Goal: Find specific page/section: Find specific page/section

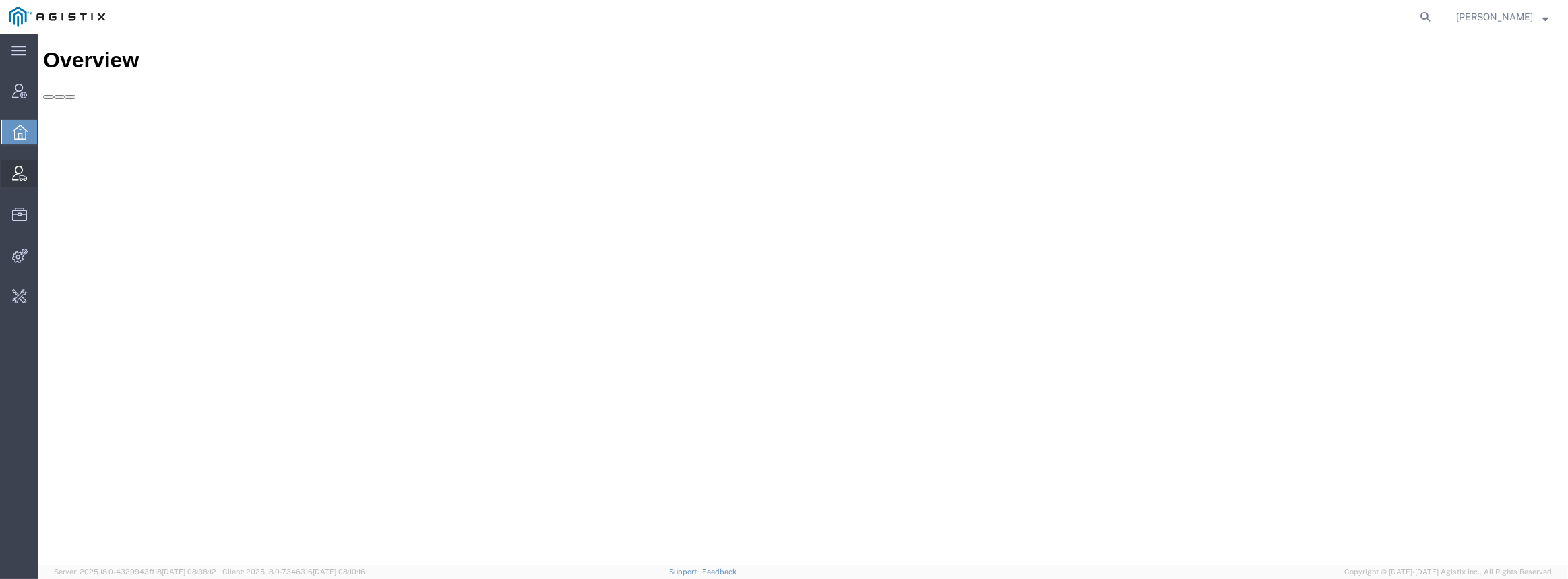
click at [22, 179] on icon at bounding box center [19, 173] width 15 height 15
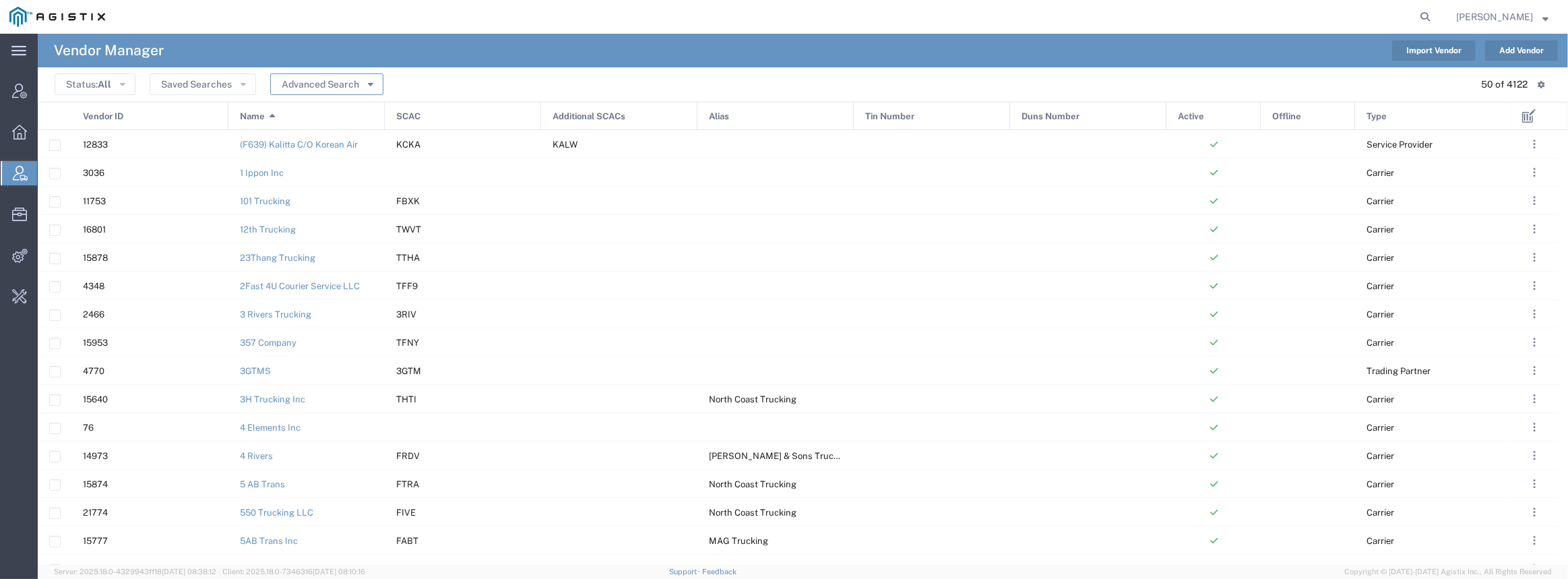
click at [368, 88] on icon "button" at bounding box center [370, 84] width 5 height 9
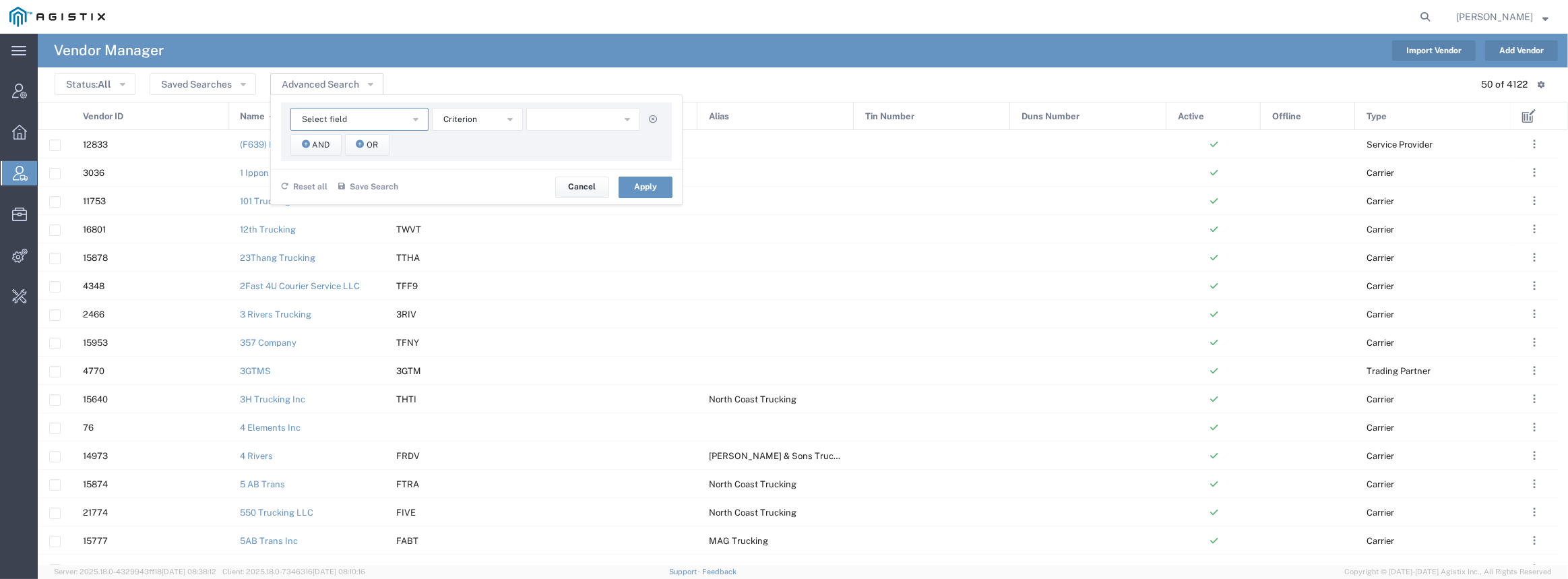
click at [351, 119] on button "Select field" at bounding box center [359, 120] width 138 height 23
click at [361, 204] on span "Name" at bounding box center [358, 201] width 135 height 17
click at [557, 117] on input "text" at bounding box center [583, 120] width 114 height 23
type input "orderBot"
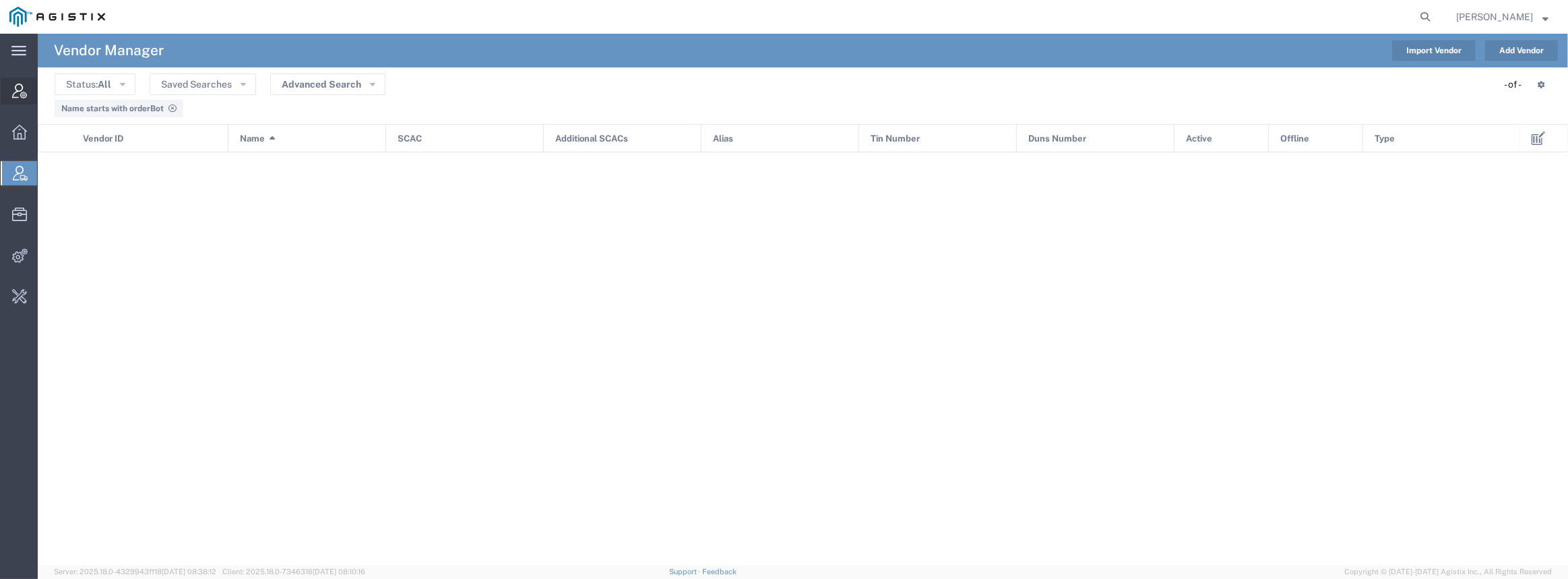
click at [19, 92] on icon at bounding box center [19, 91] width 15 height 15
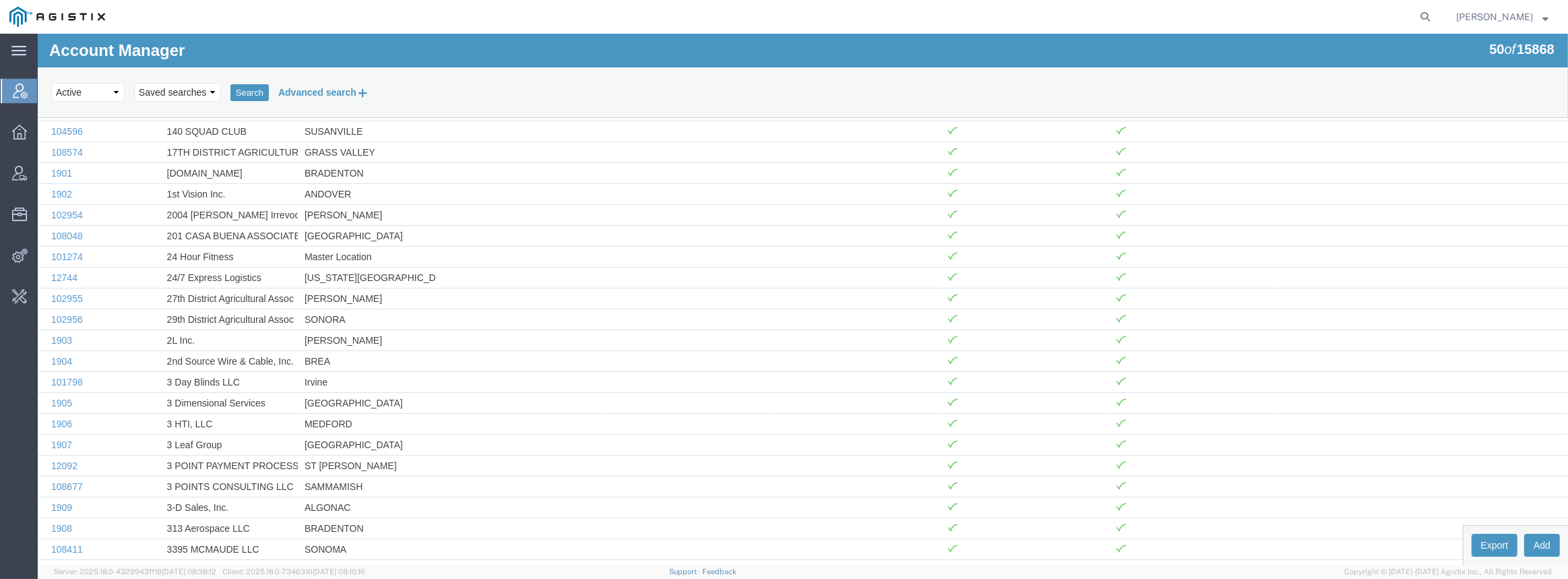
click at [315, 87] on button "Advanced search" at bounding box center [324, 92] width 110 height 23
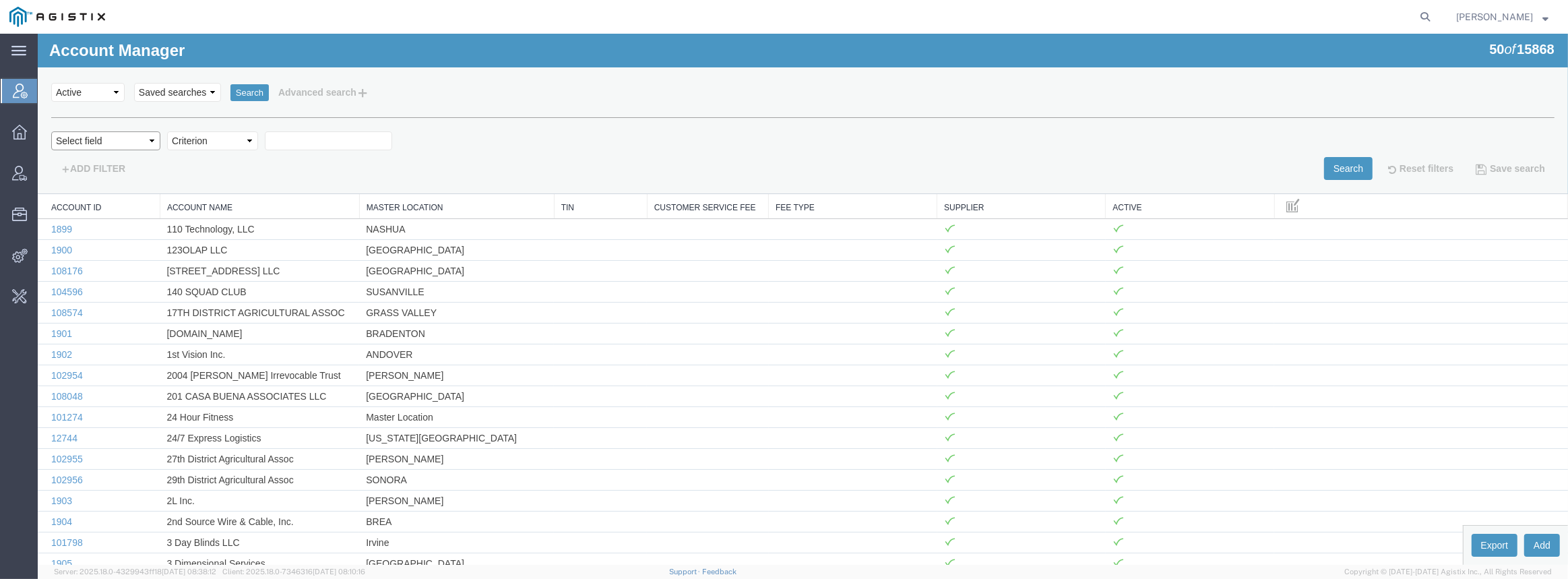
drag, startPoint x: 133, startPoint y: 137, endPoint x: 127, endPoint y: 147, distance: 11.7
click at [133, 137] on select "Select field Account Name Active Supplier" at bounding box center [106, 141] width 109 height 19
select select "accountName"
click at [51, 132] on select "Select field Account Name Active Supplier" at bounding box center [106, 141] width 109 height 19
click at [221, 144] on select "Criterion contains does not contain is is blank is not blank starts with" at bounding box center [212, 141] width 91 height 19
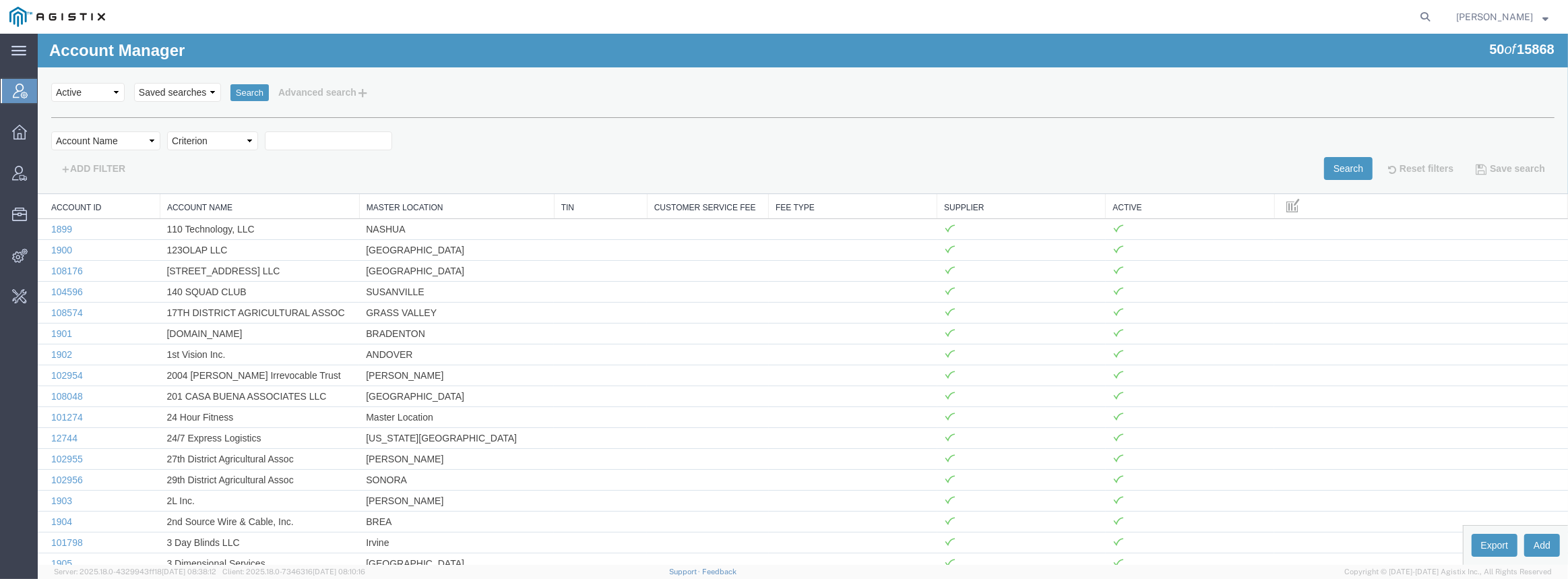
select select "contains"
click at [167, 132] on select "Criterion contains does not contain is is blank is not blank starts with" at bounding box center [212, 141] width 91 height 19
type input "Red Hat"
drag, startPoint x: 1321, startPoint y: 169, endPoint x: 1283, endPoint y: 182, distance: 40.2
click at [1324, 169] on button "Search" at bounding box center [1348, 169] width 48 height 23
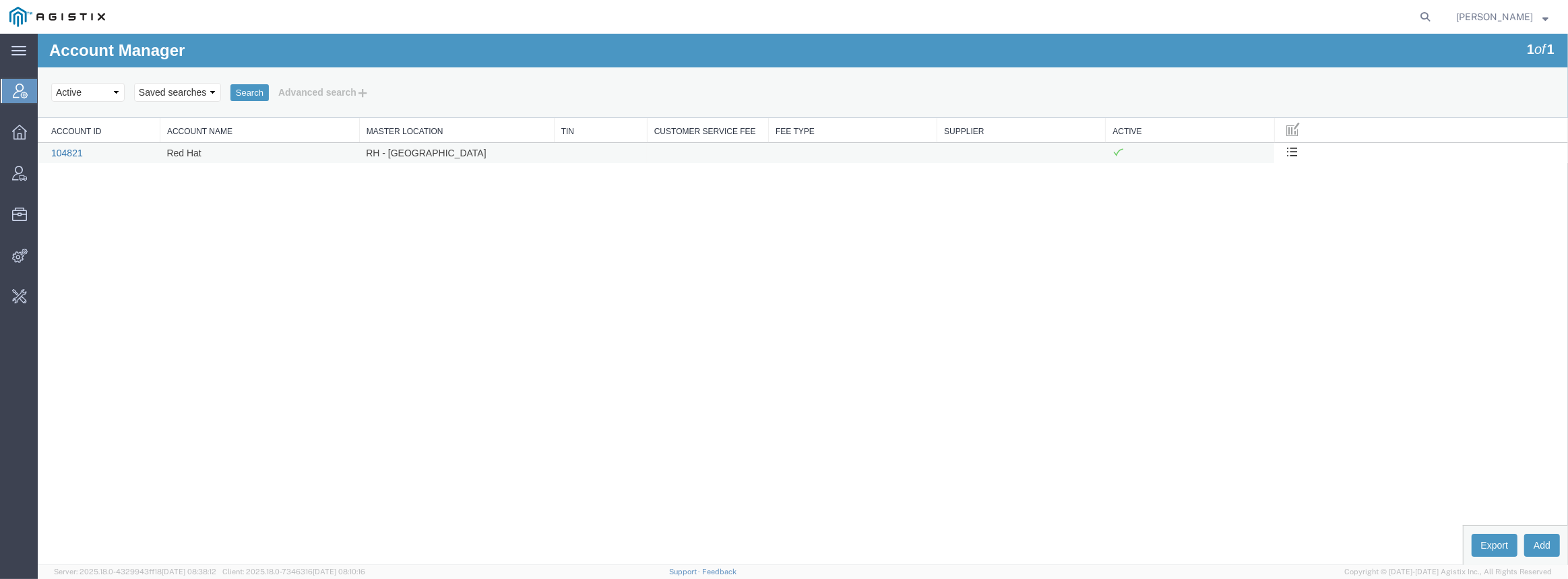
click at [60, 153] on link "104821" at bounding box center [67, 153] width 32 height 11
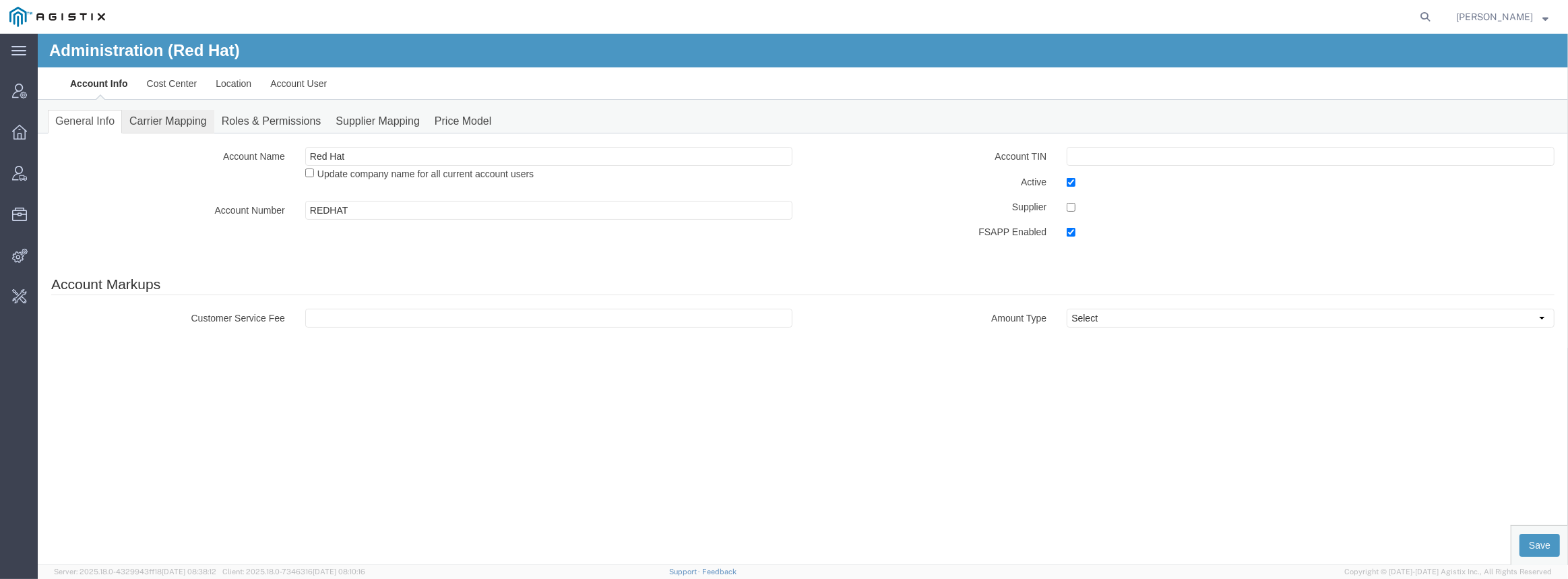
click at [178, 122] on link "Carrier Mapping" at bounding box center [168, 122] width 92 height 24
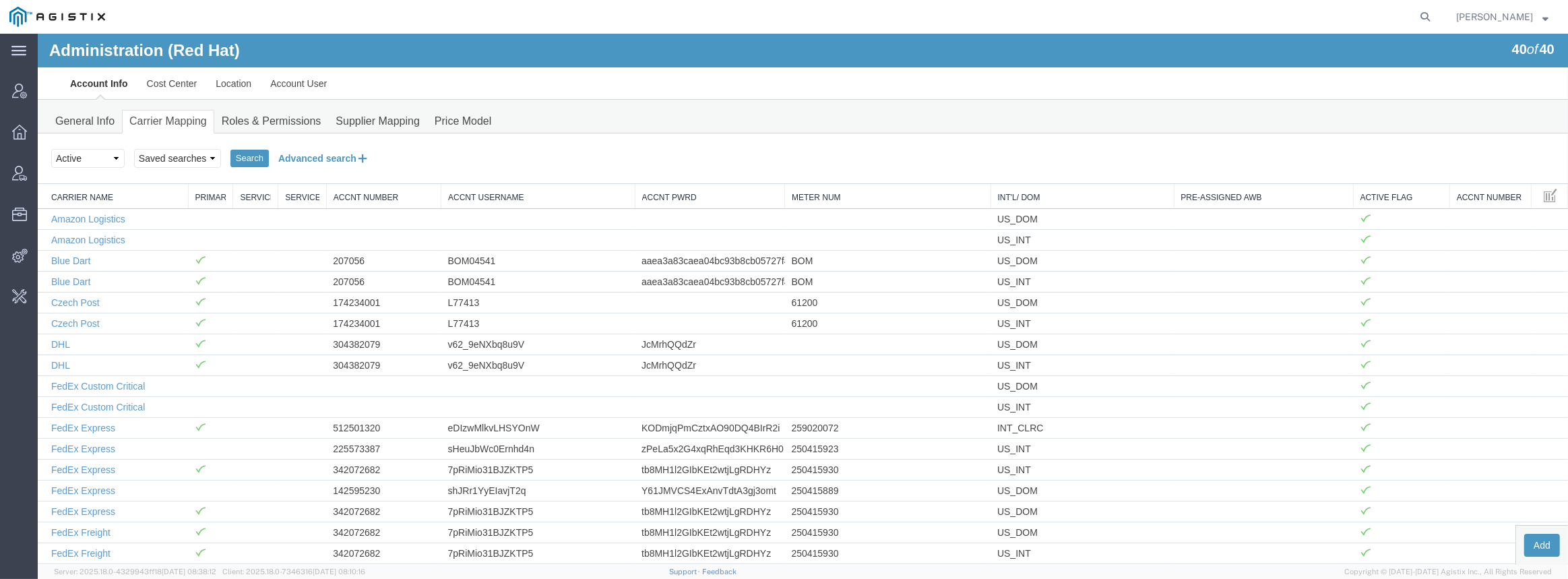
click at [310, 157] on button "Advanced search" at bounding box center [324, 158] width 110 height 23
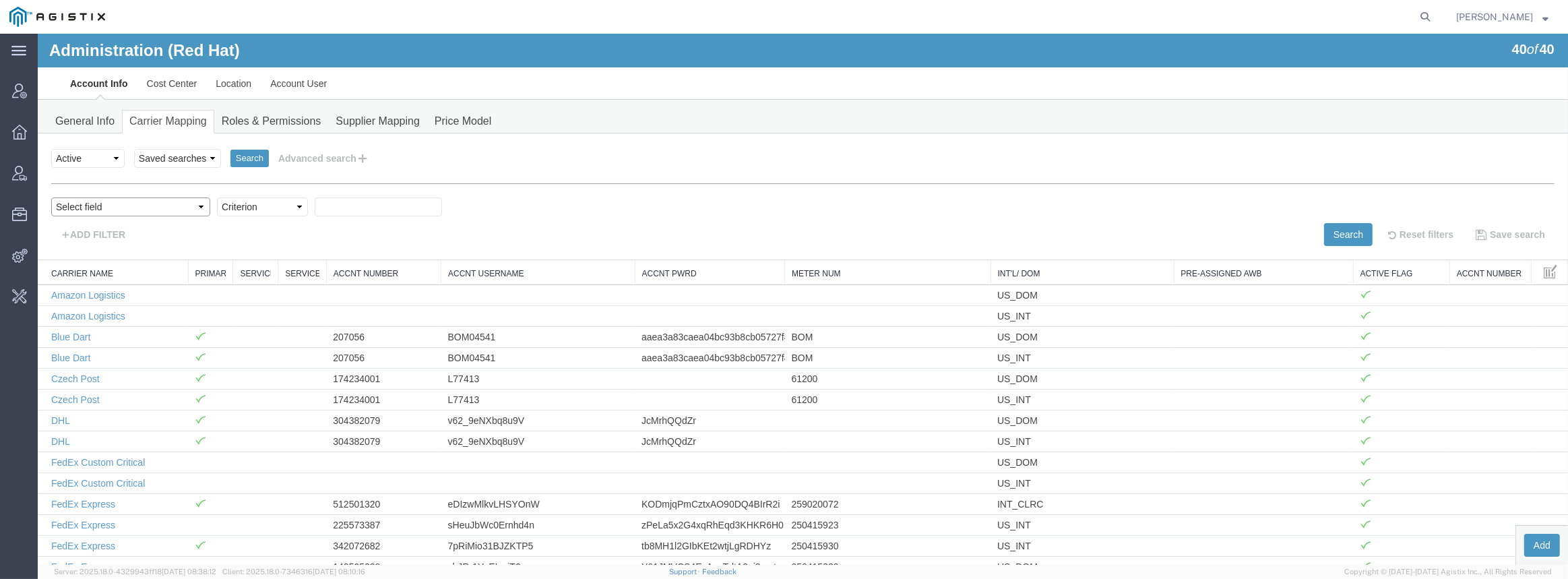
drag, startPoint x: 117, startPoint y: 197, endPoint x: 124, endPoint y: 211, distance: 15.7
click at [117, 198] on select "Select field Accnt Number Accnt Number Alias Accnt Username Carrier Name Int'l/…" at bounding box center [130, 207] width 159 height 19
select select "vendorName"
click at [51, 197] on select "Select field Accnt Number Accnt Number Alias Accnt Username Carrier Name Int'l/…" at bounding box center [130, 207] width 159 height 19
click at [234, 210] on select "Criterion contains does not contain is is blank is not blank starts with" at bounding box center [262, 207] width 91 height 19
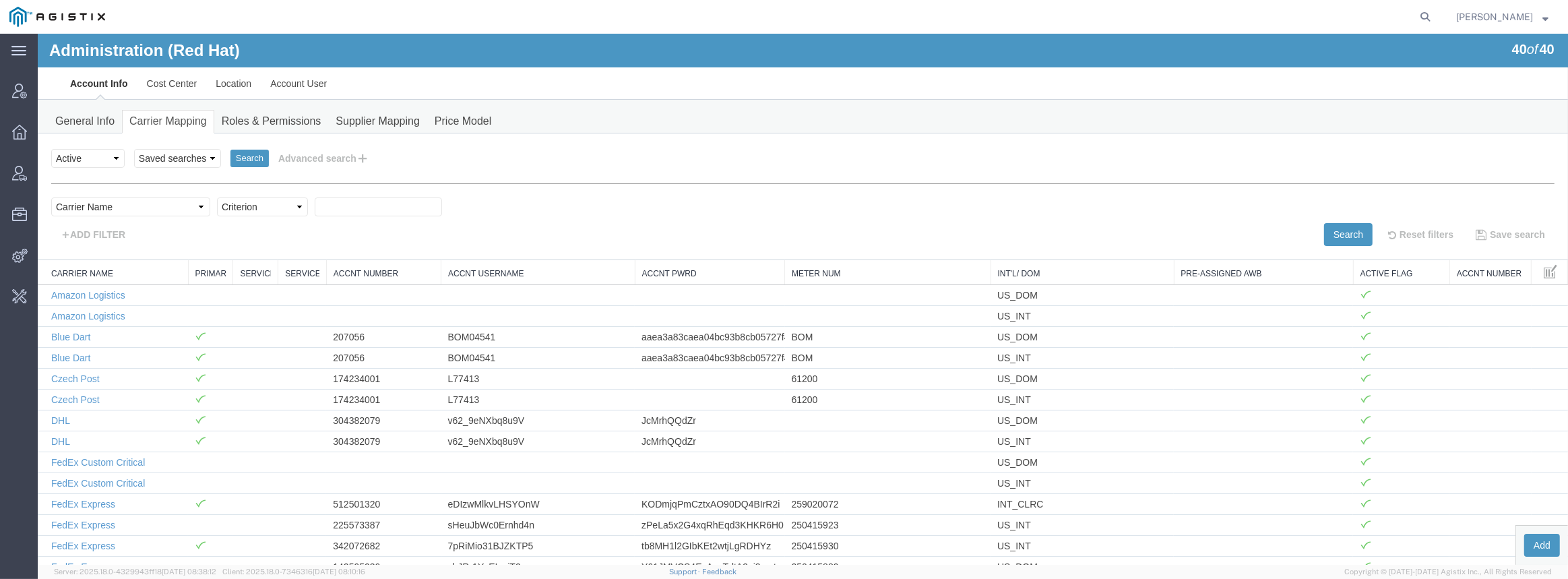
select select "contains"
click at [217, 197] on select "Criterion contains does not contain is is blank is not blank starts with" at bounding box center [262, 207] width 91 height 19
click at [315, 205] on input "text" at bounding box center [378, 207] width 127 height 19
type input "order"
click at [1330, 233] on button "Search" at bounding box center [1348, 235] width 48 height 23
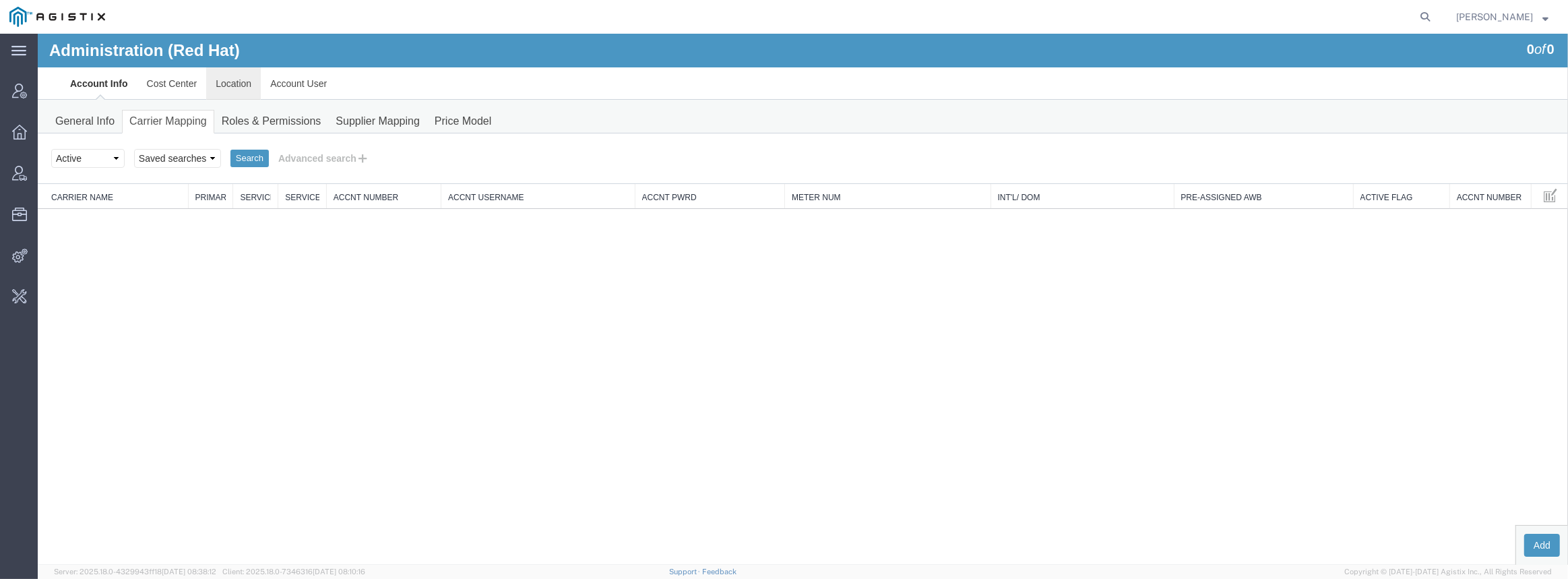
click at [243, 82] on link "Location" at bounding box center [233, 84] width 55 height 32
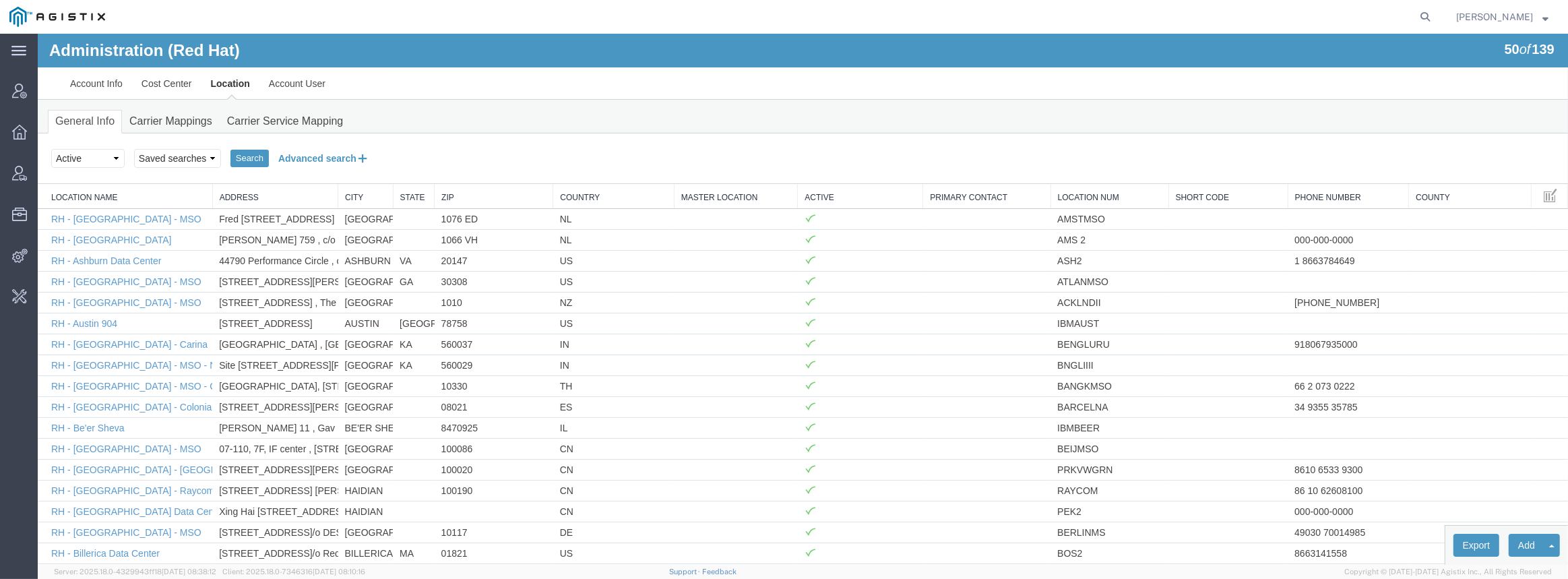
click at [307, 161] on button "Advanced search" at bounding box center [324, 158] width 110 height 23
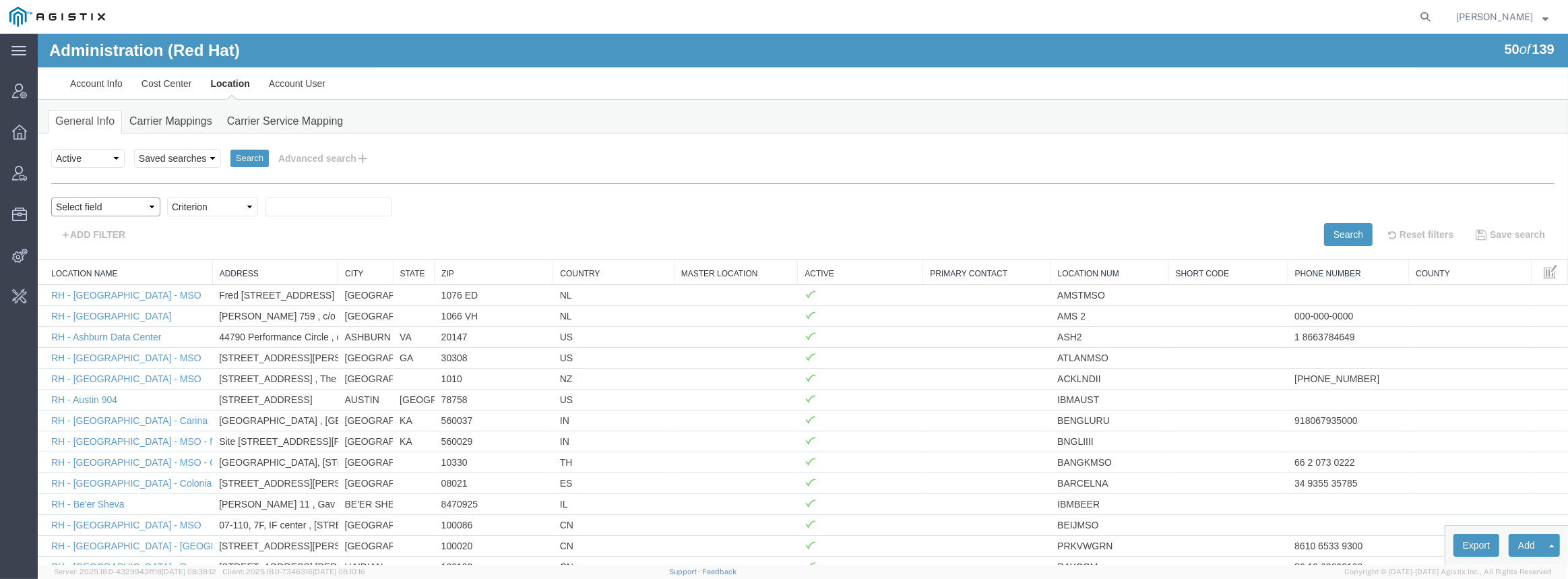
drag, startPoint x: 143, startPoint y: 203, endPoint x: 138, endPoint y: 215, distance: 13.0
click at [143, 204] on select "Select field Address [GEOGRAPHIC_DATA] Location Name Location Num Master Locati…" at bounding box center [106, 207] width 109 height 19
select select "locationName"
click at [51, 197] on select "Select field Address [GEOGRAPHIC_DATA] Location Name Location Num Master Locati…" at bounding box center [106, 207] width 109 height 19
drag, startPoint x: 197, startPoint y: 223, endPoint x: 204, endPoint y: 214, distance: 11.4
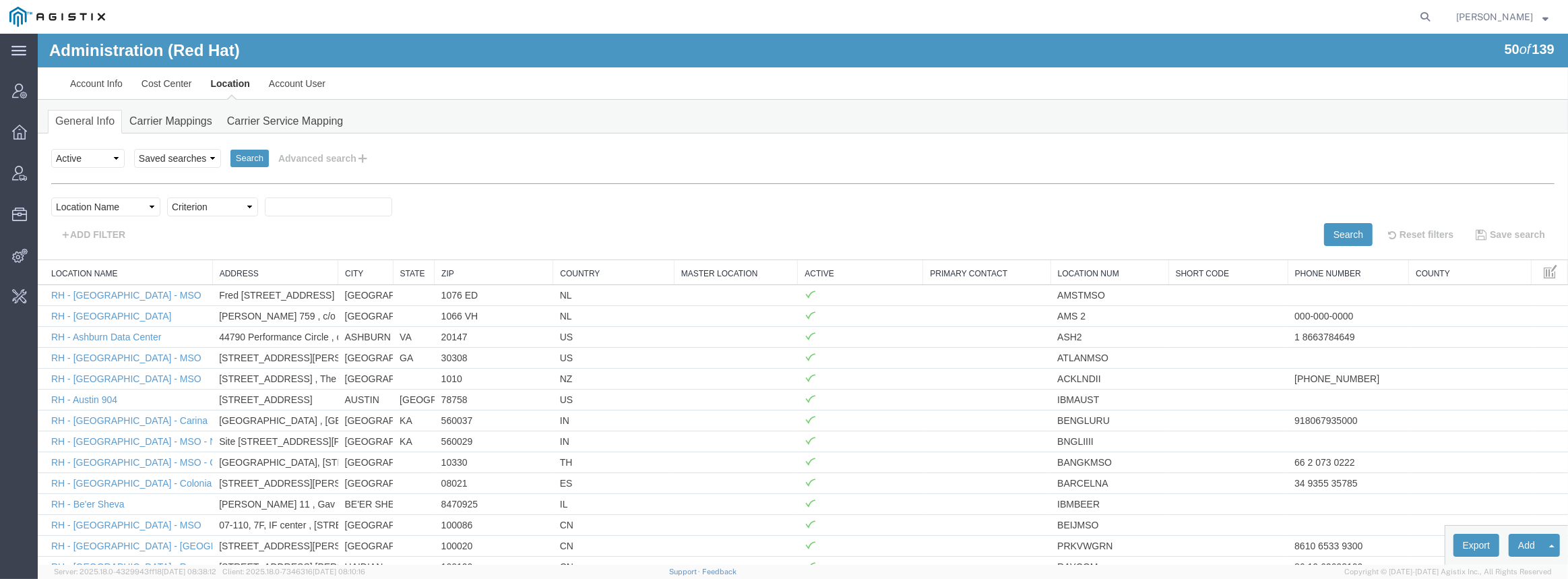
click at [204, 206] on select "Criterion contains does not contain is is blank is not blank starts with" at bounding box center [212, 207] width 91 height 19
select select "contains"
click at [167, 197] on select "Criterion contains does not contain is is blank is not blank starts with" at bounding box center [212, 207] width 91 height 19
drag, startPoint x: 305, startPoint y: 207, endPoint x: 317, endPoint y: 209, distance: 12.2
click at [305, 207] on input "text" at bounding box center [328, 207] width 127 height 19
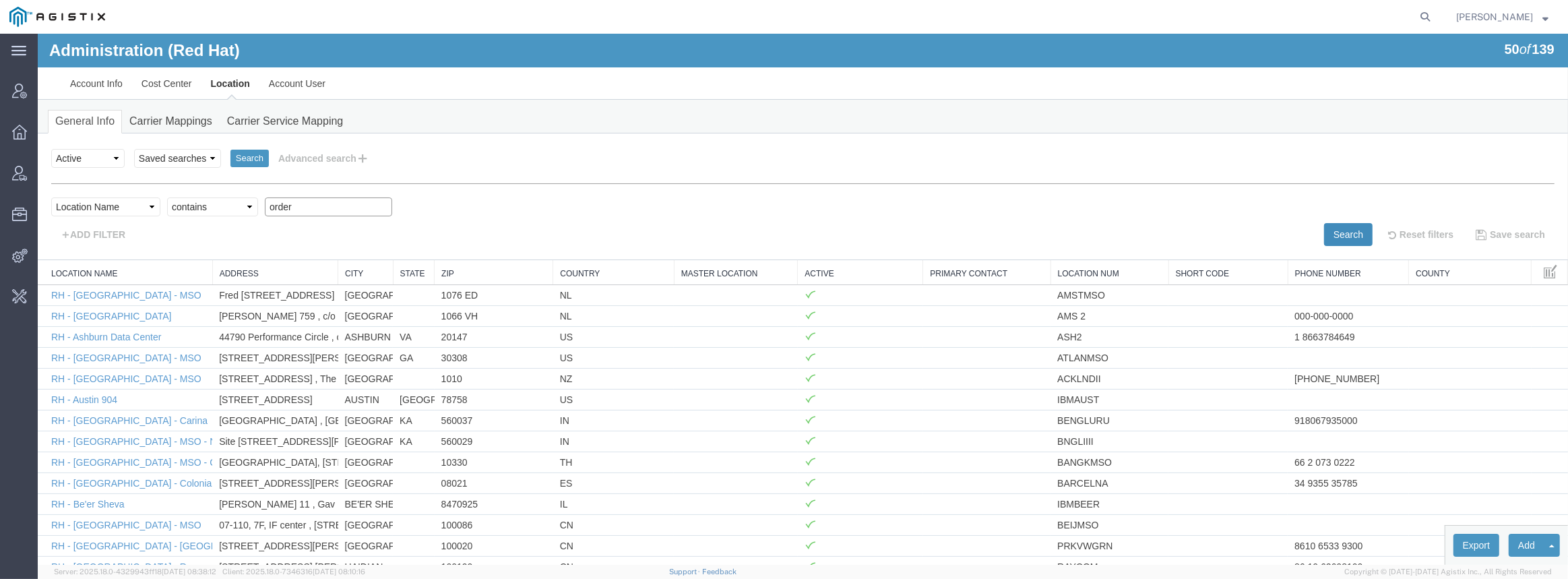
type input "order"
click at [1327, 235] on button "Search" at bounding box center [1348, 235] width 48 height 23
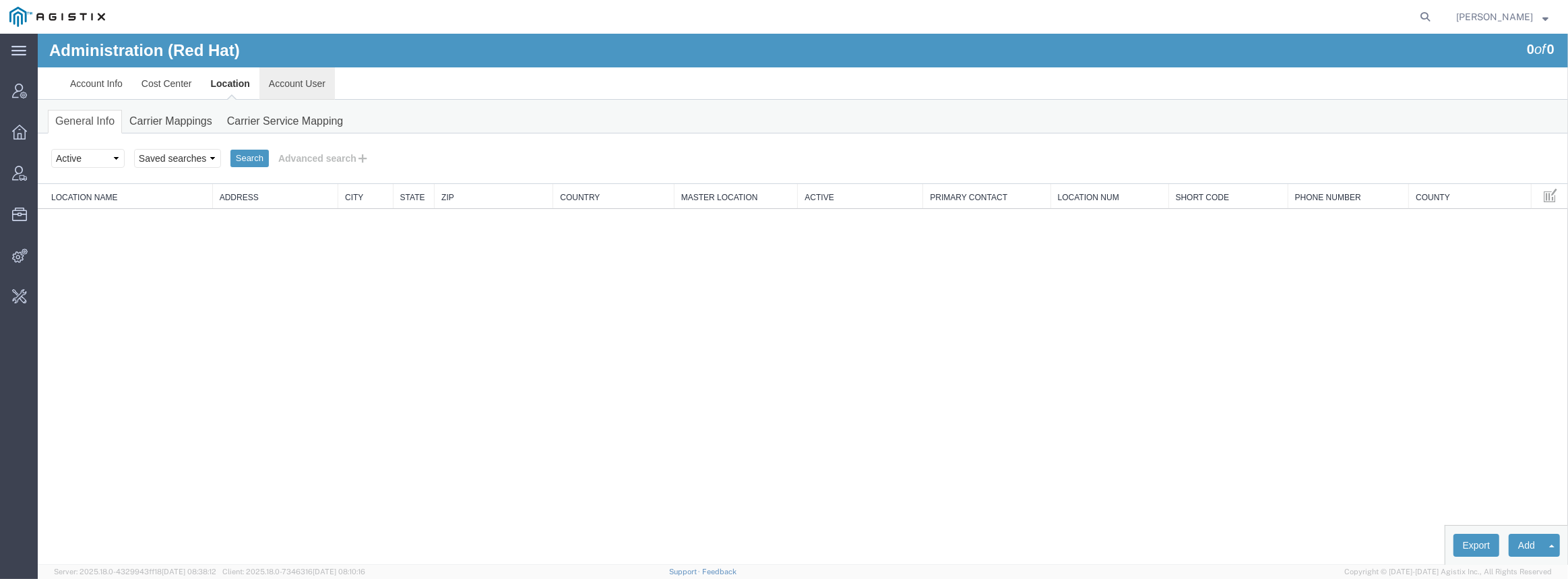
click at [315, 81] on link "Account User" at bounding box center [297, 84] width 76 height 32
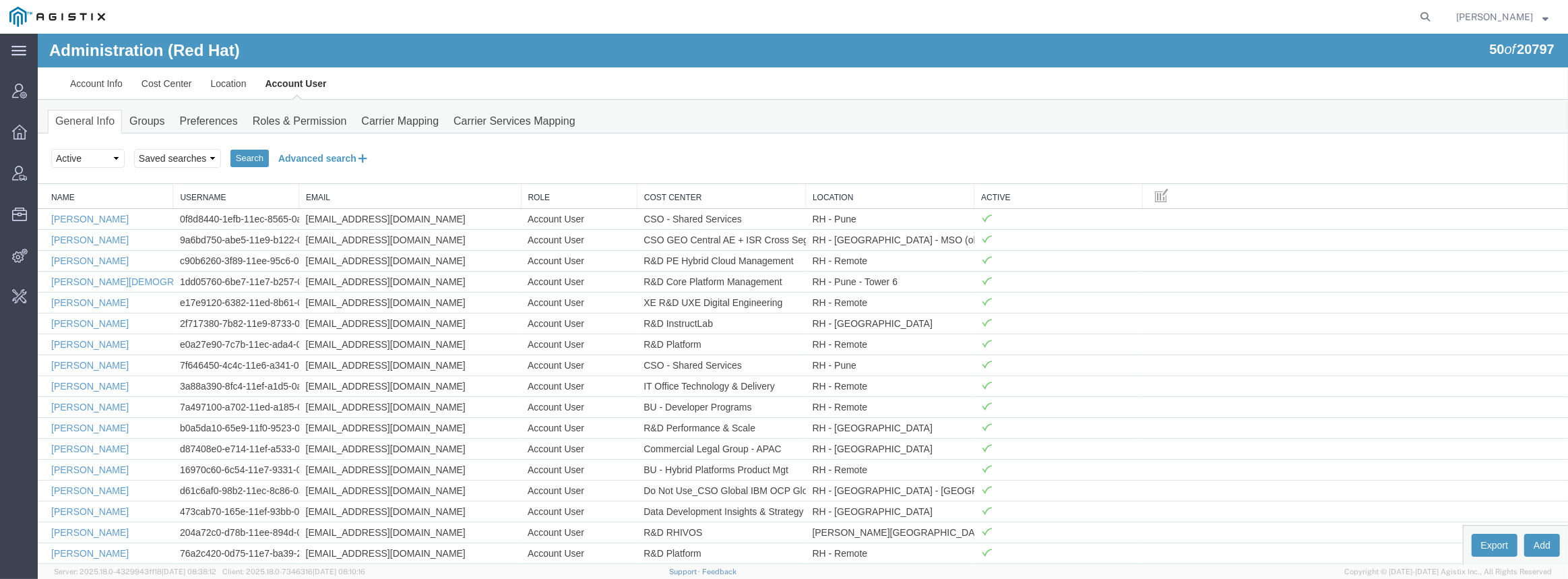
click at [303, 152] on button "Advanced search" at bounding box center [324, 158] width 110 height 23
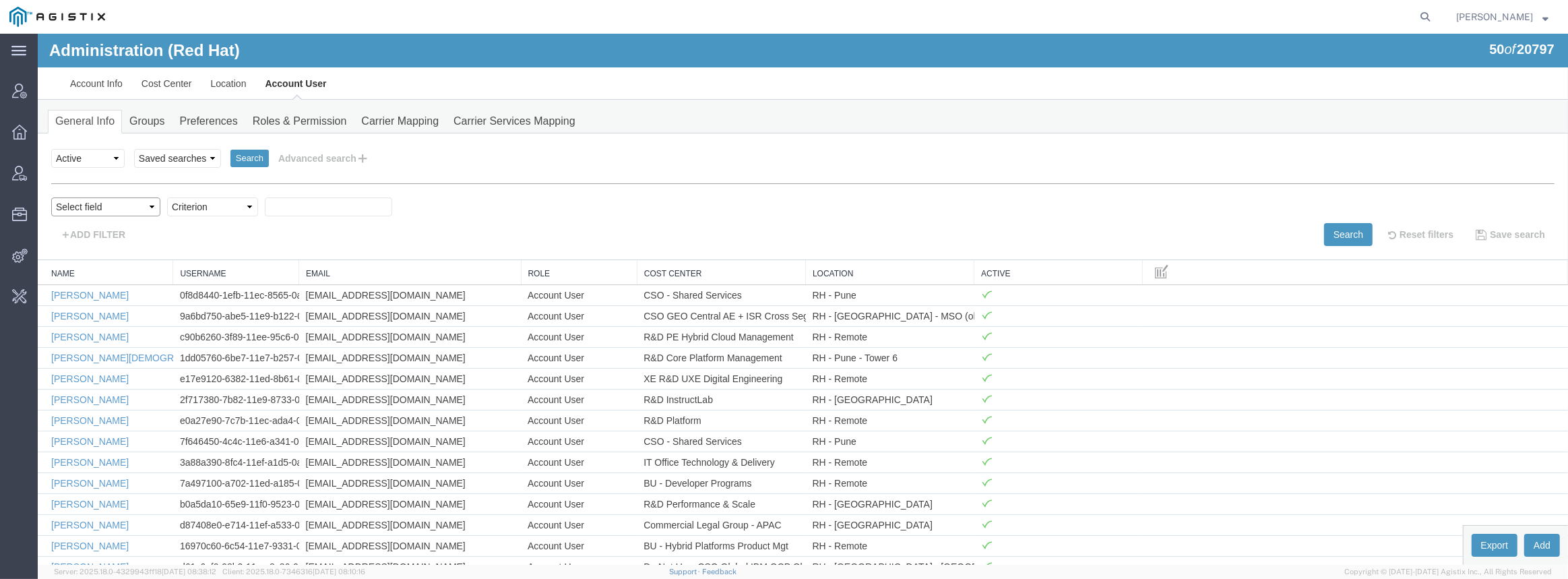
drag, startPoint x: 105, startPoint y: 204, endPoint x: 106, endPoint y: 214, distance: 10.0
click at [105, 204] on select "Select field Cost Center Email Location Name Role Username" at bounding box center [106, 207] width 109 height 19
select select "personName"
click at [51, 197] on select "Select field Cost Center Email Location Name Role Username" at bounding box center [106, 207] width 109 height 19
click at [221, 208] on select "Criterion contains does not contain is is blank is not blank starts with" at bounding box center [212, 207] width 91 height 19
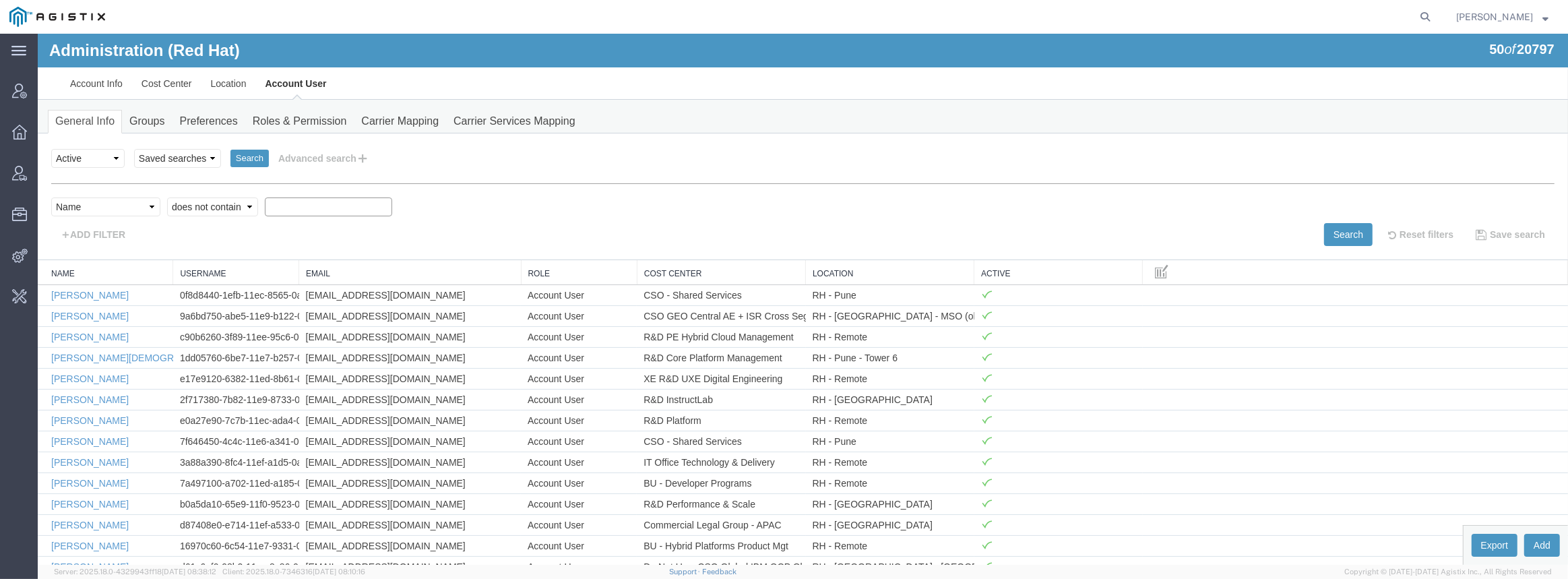
click at [167, 197] on select "Criterion contains does not contain is is blank is not blank starts with" at bounding box center [212, 207] width 91 height 19
click at [214, 210] on select "Criterion contains does not contain is is blank is not blank starts with" at bounding box center [212, 207] width 91 height 19
select select "contains"
click at [167, 197] on select "Criterion contains does not contain is is blank is not blank starts with" at bounding box center [212, 207] width 91 height 19
click at [299, 214] on input "text" at bounding box center [328, 207] width 127 height 19
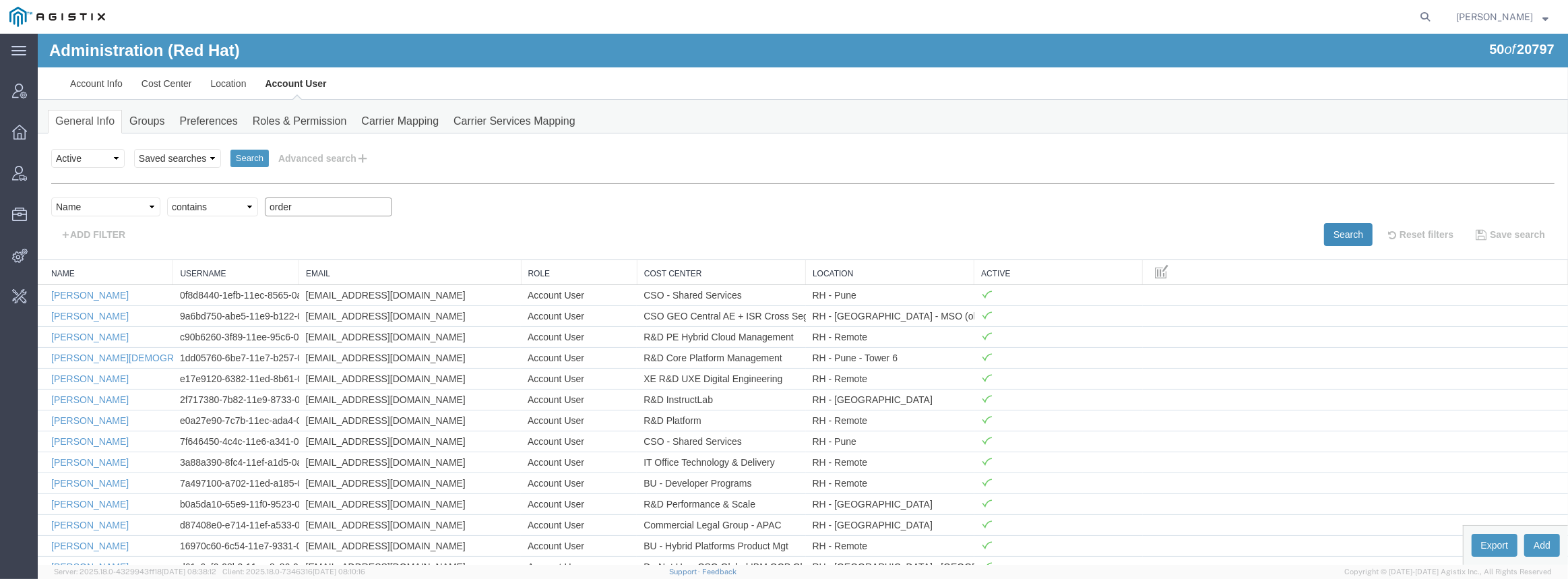
type input "order"
drag, startPoint x: 1328, startPoint y: 228, endPoint x: 1271, endPoint y: 240, distance: 58.2
click at [1328, 228] on button "Search" at bounding box center [1348, 235] width 48 height 23
